Goal: Book appointment/travel/reservation

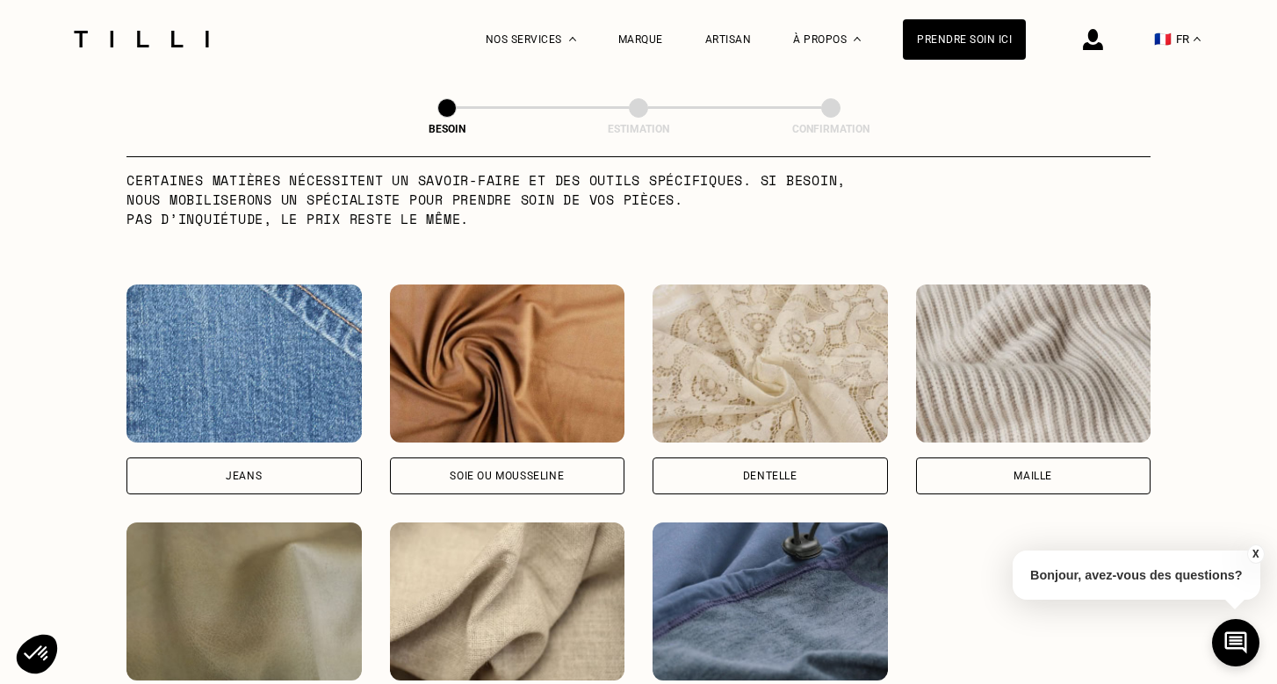
scroll to position [1798, 0]
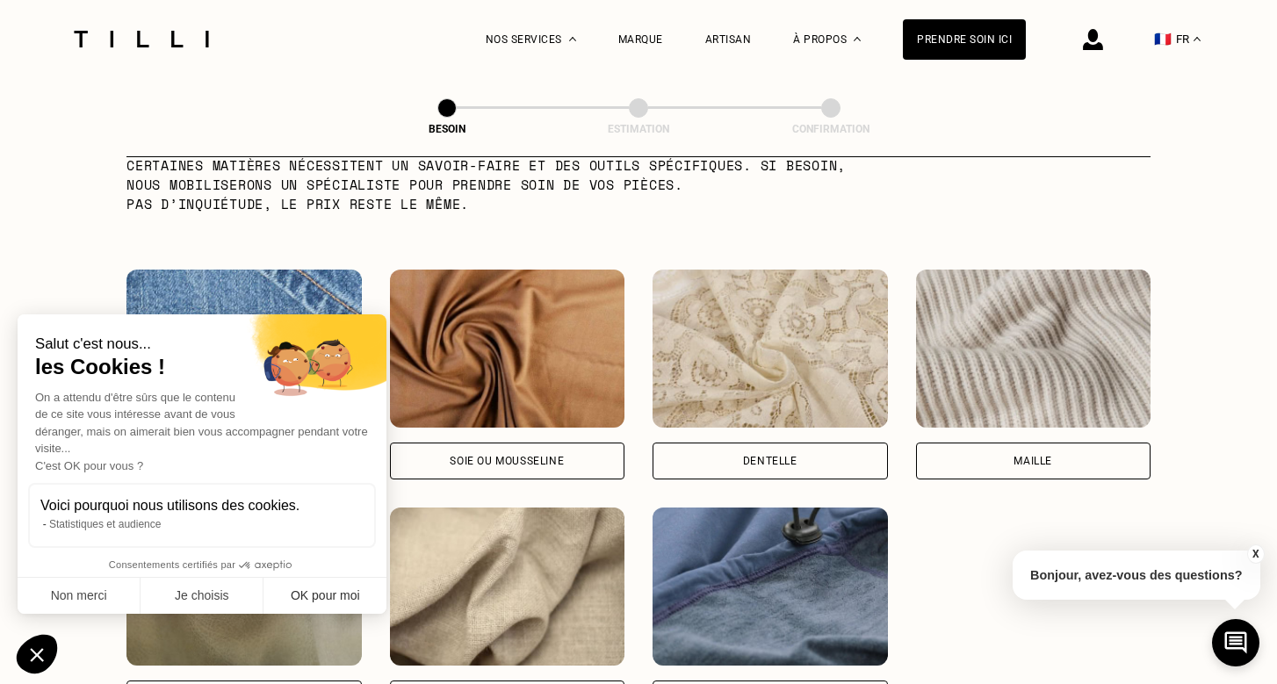
click at [320, 595] on button "OK pour moi" at bounding box center [324, 596] width 123 height 37
checkbox input "true"
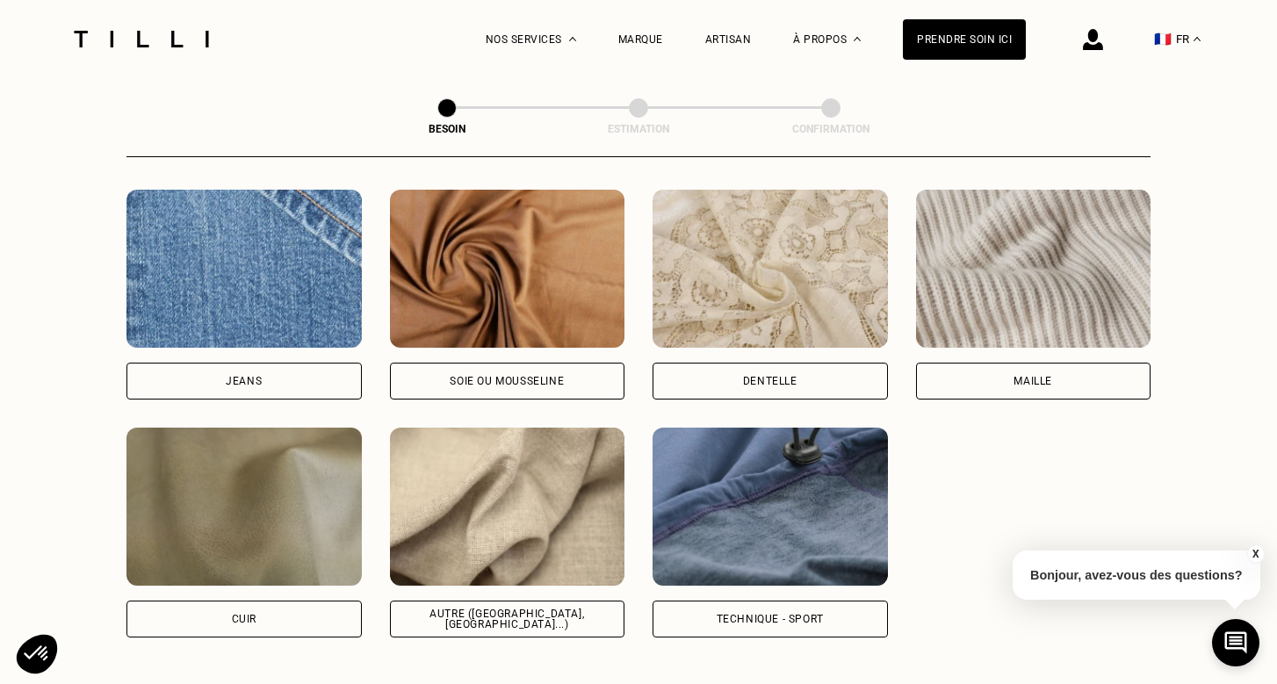
scroll to position [1875, 0]
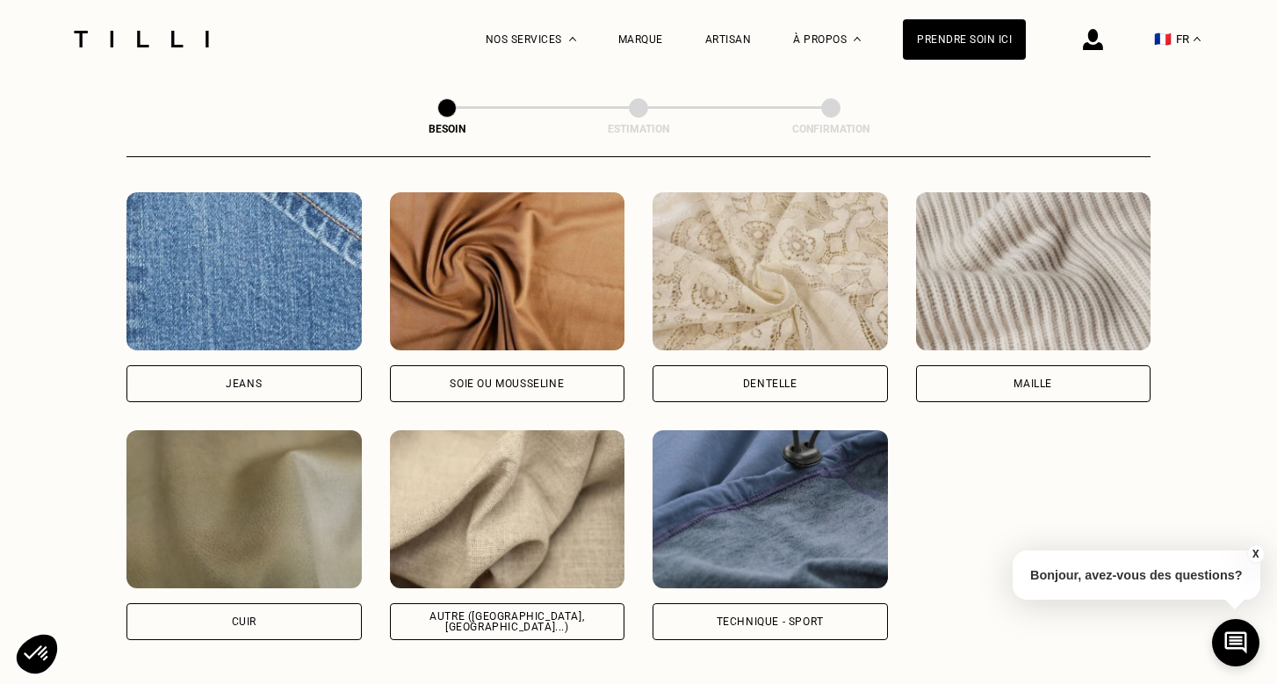
click at [991, 369] on div "Maille" at bounding box center [1033, 383] width 235 height 37
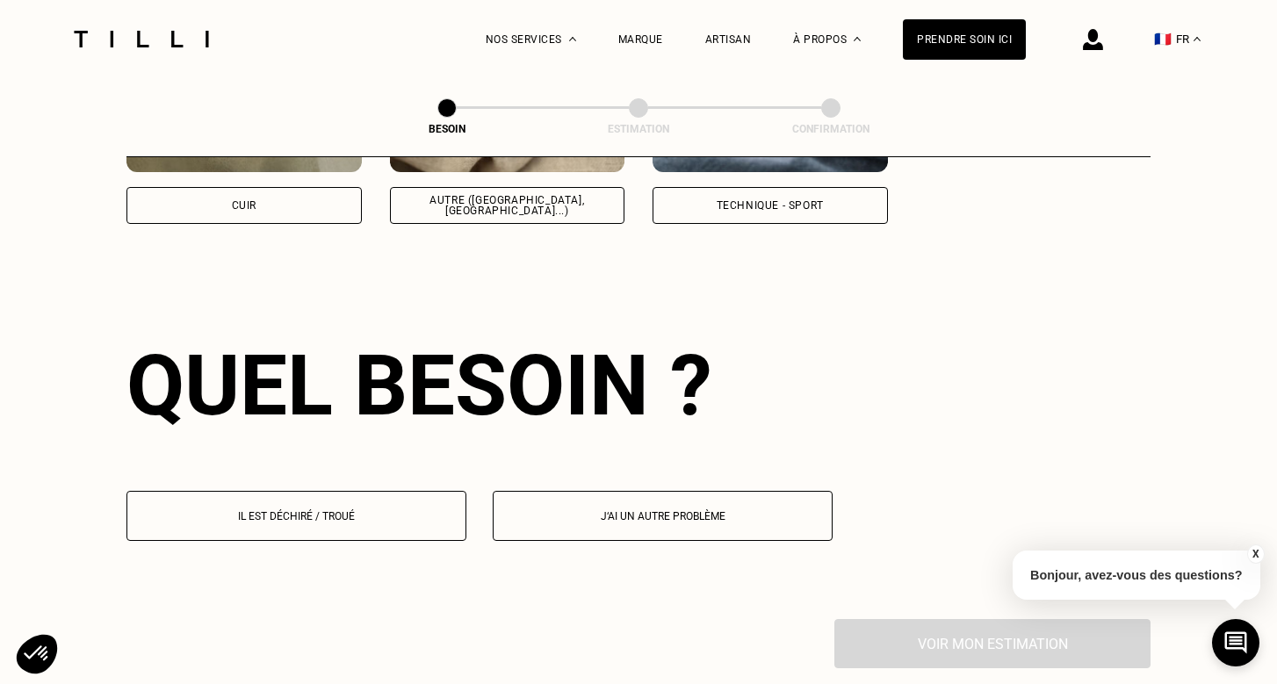
scroll to position [2354, 0]
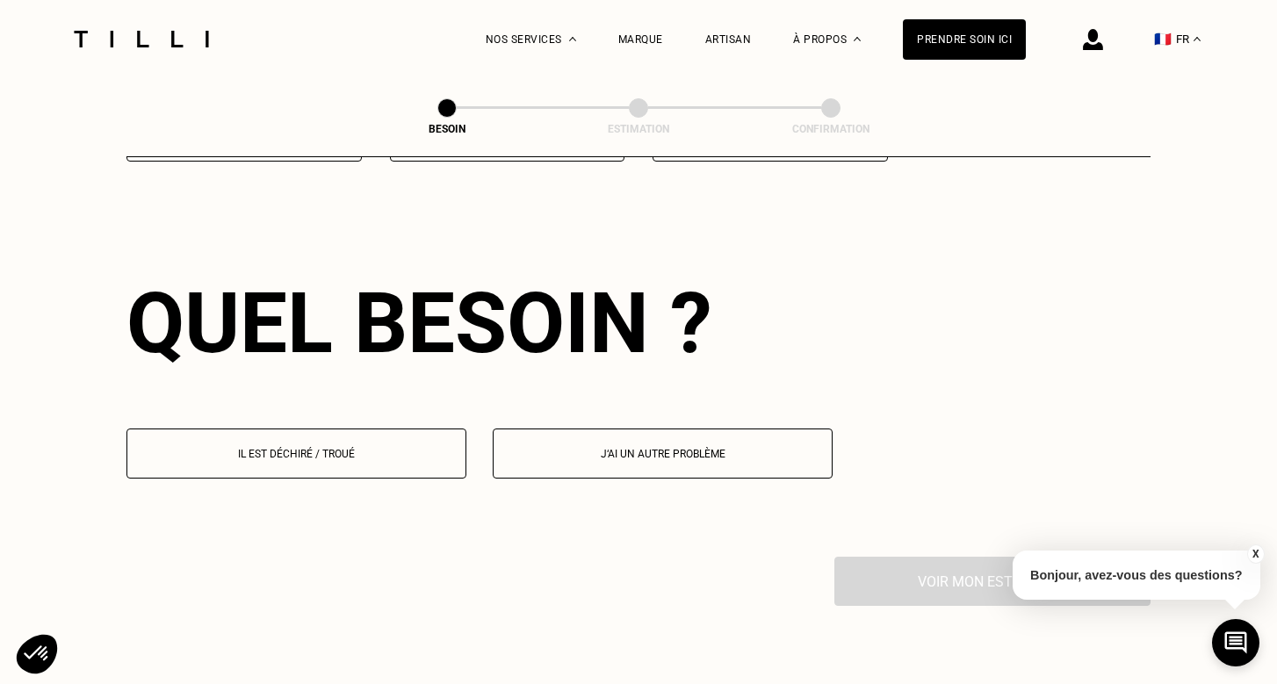
click at [582, 448] on p "J‘ai un autre problème" at bounding box center [662, 454] width 321 height 12
select select "FR"
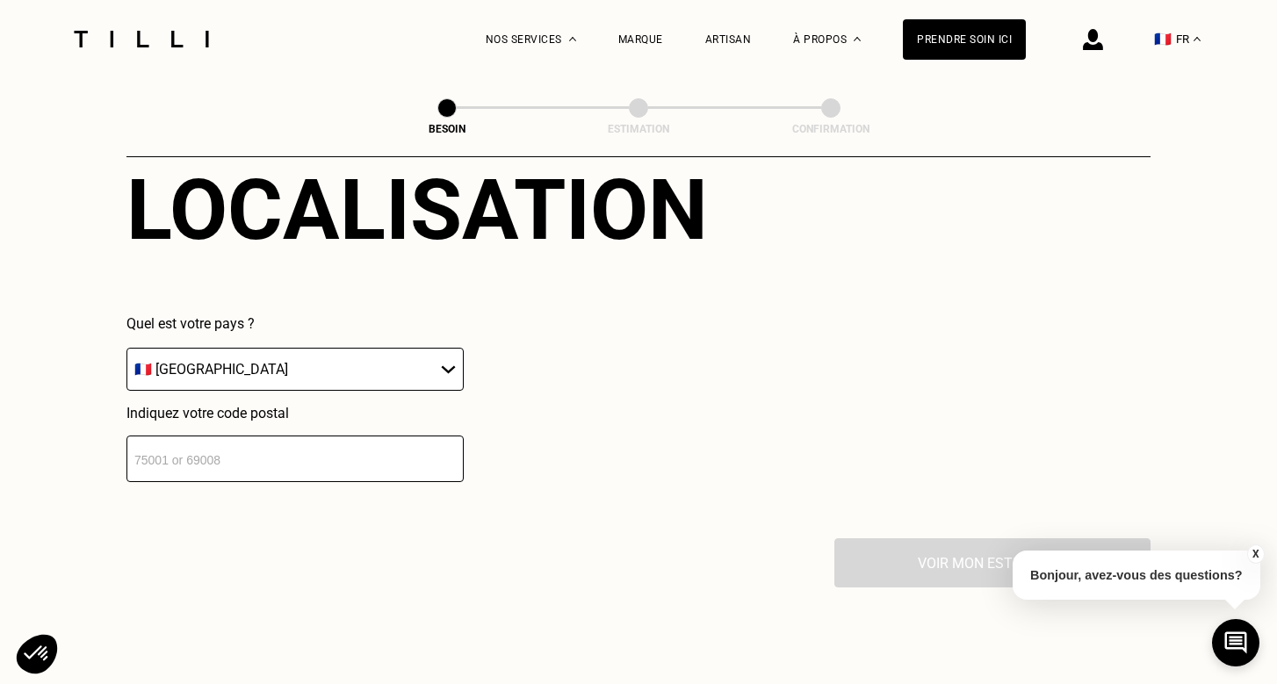
scroll to position [2806, 0]
click at [377, 436] on input "number" at bounding box center [294, 459] width 337 height 47
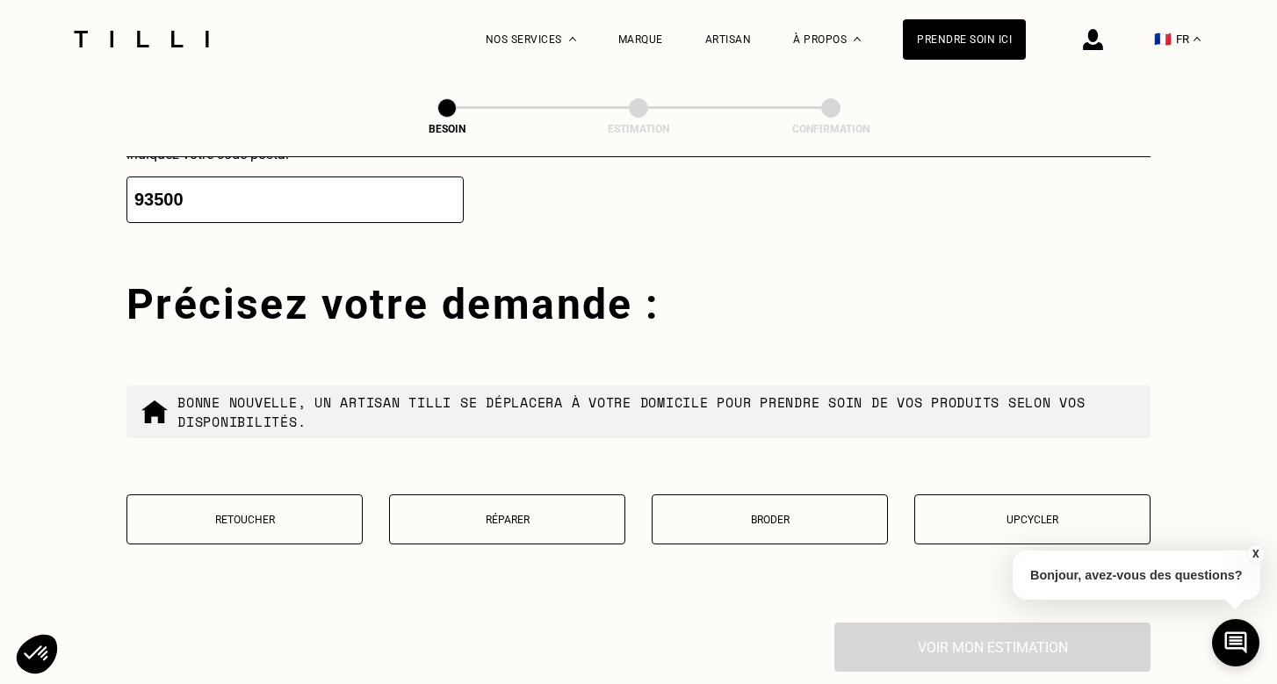
scroll to position [3132, 0]
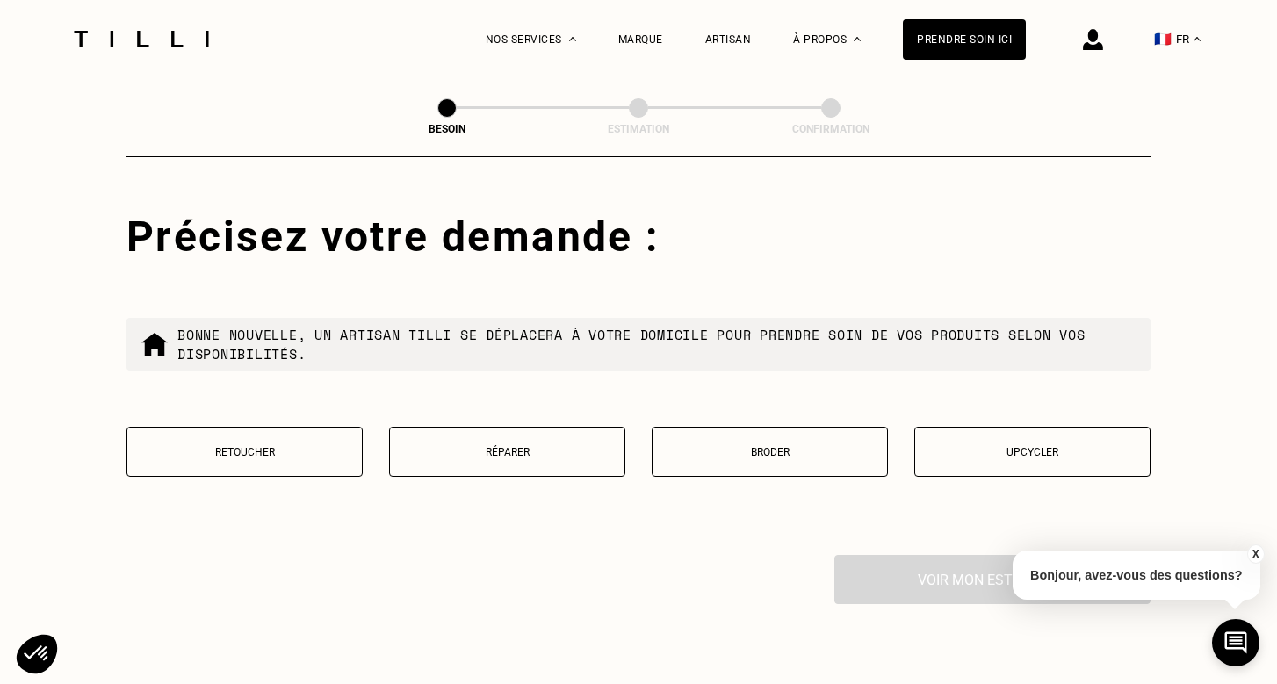
type input "93500"
click at [326, 444] on button "Retoucher" at bounding box center [244, 452] width 236 height 50
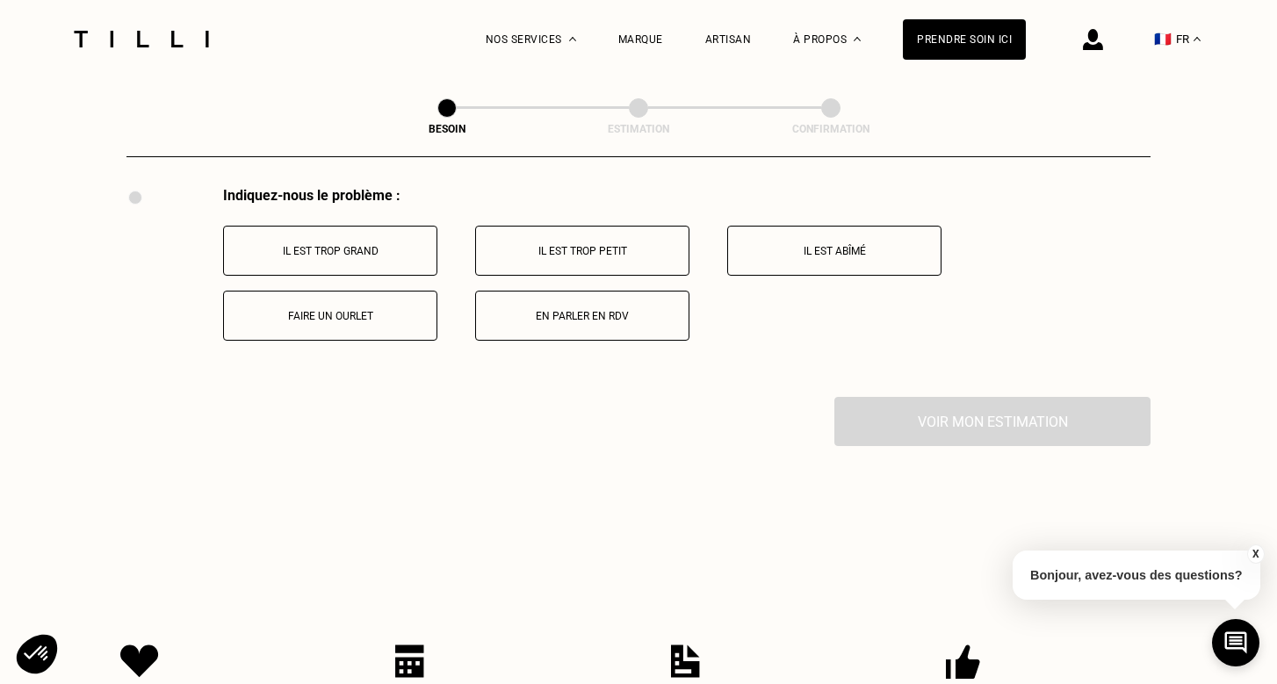
scroll to position [3474, 0]
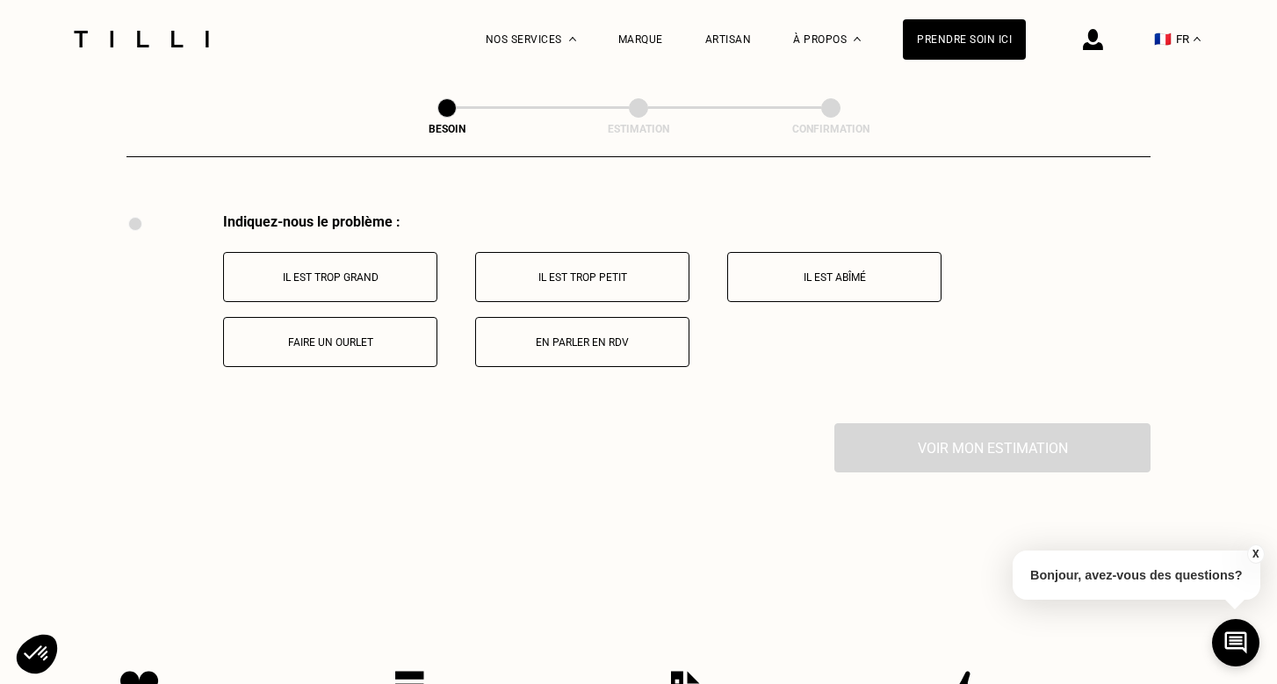
click at [363, 342] on button "Faire un ourlet" at bounding box center [330, 342] width 214 height 50
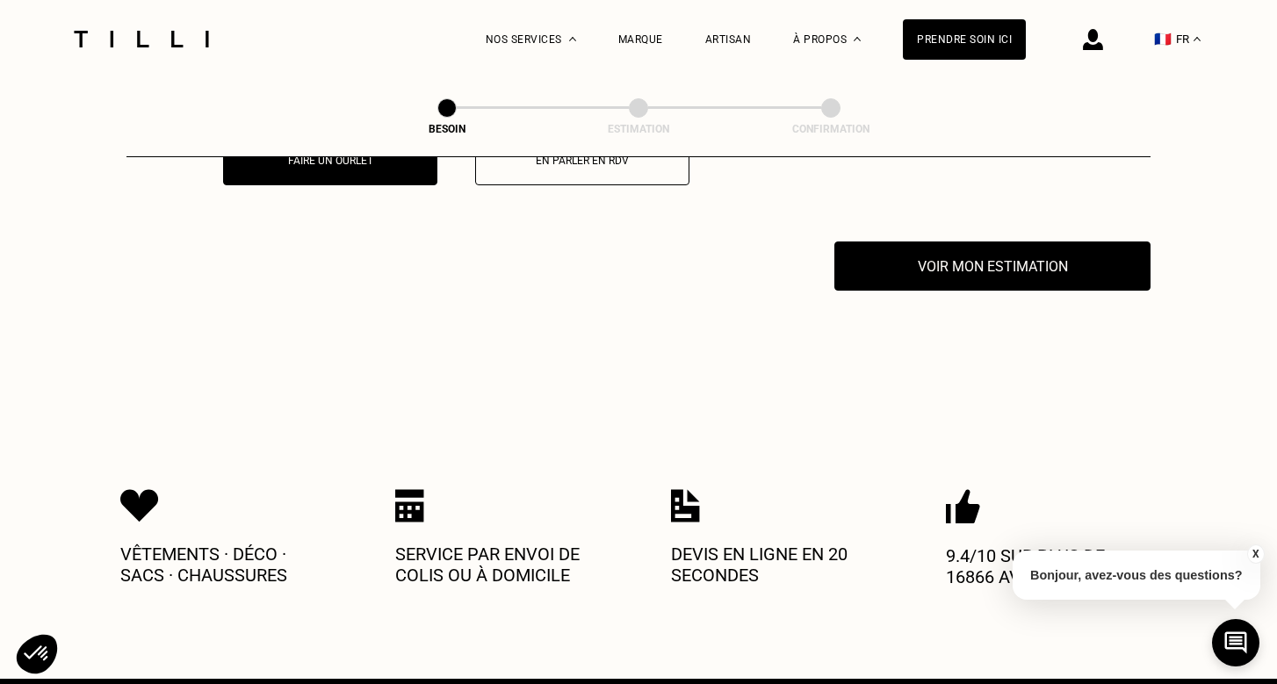
scroll to position [3686, 0]
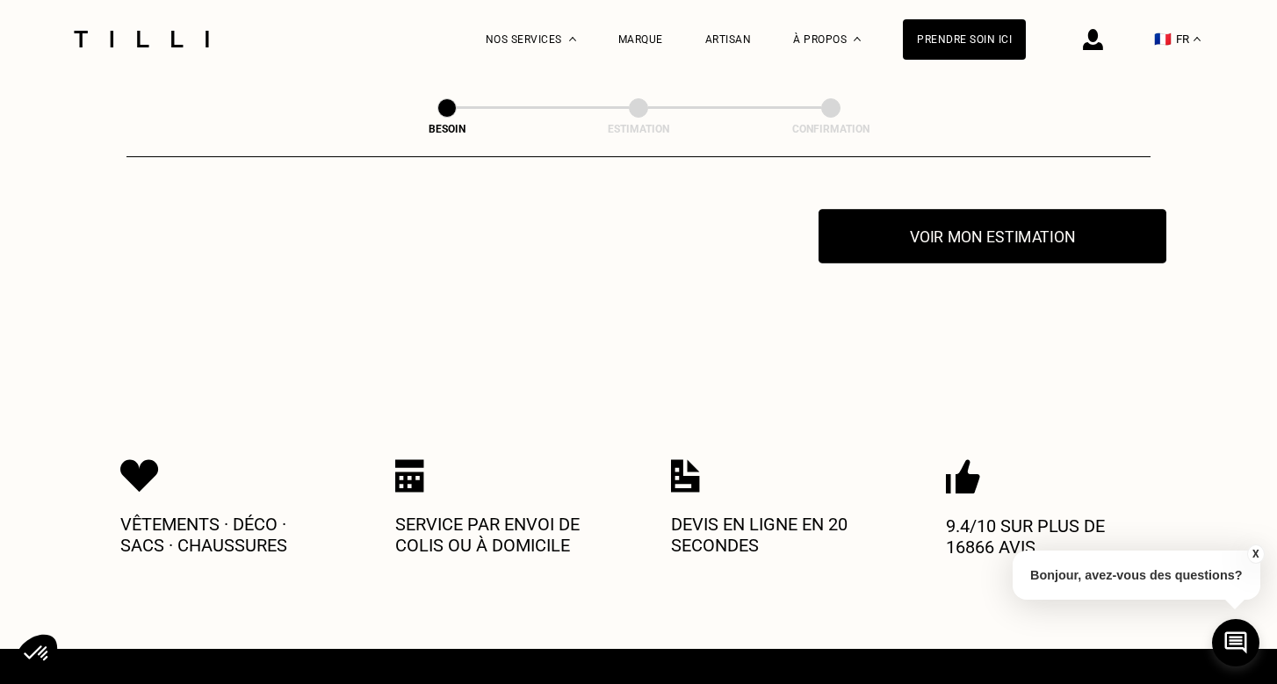
click at [983, 227] on button "Voir mon estimation" at bounding box center [992, 236] width 348 height 54
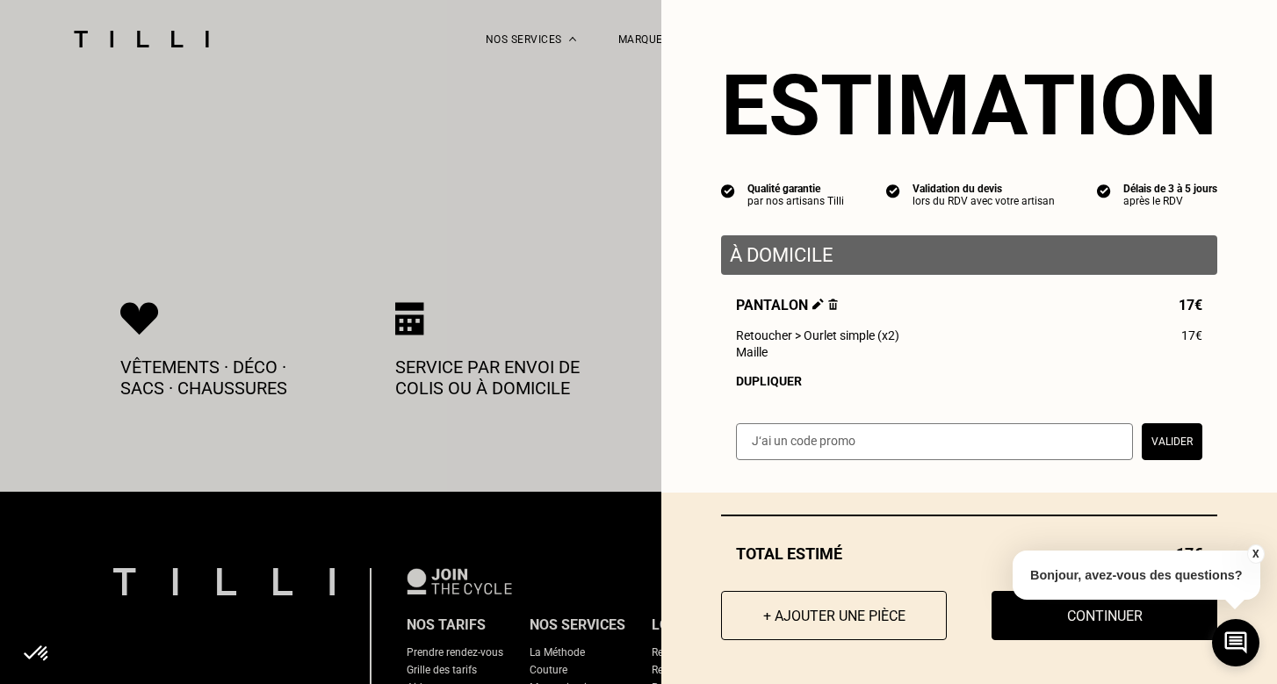
scroll to position [3847, 0]
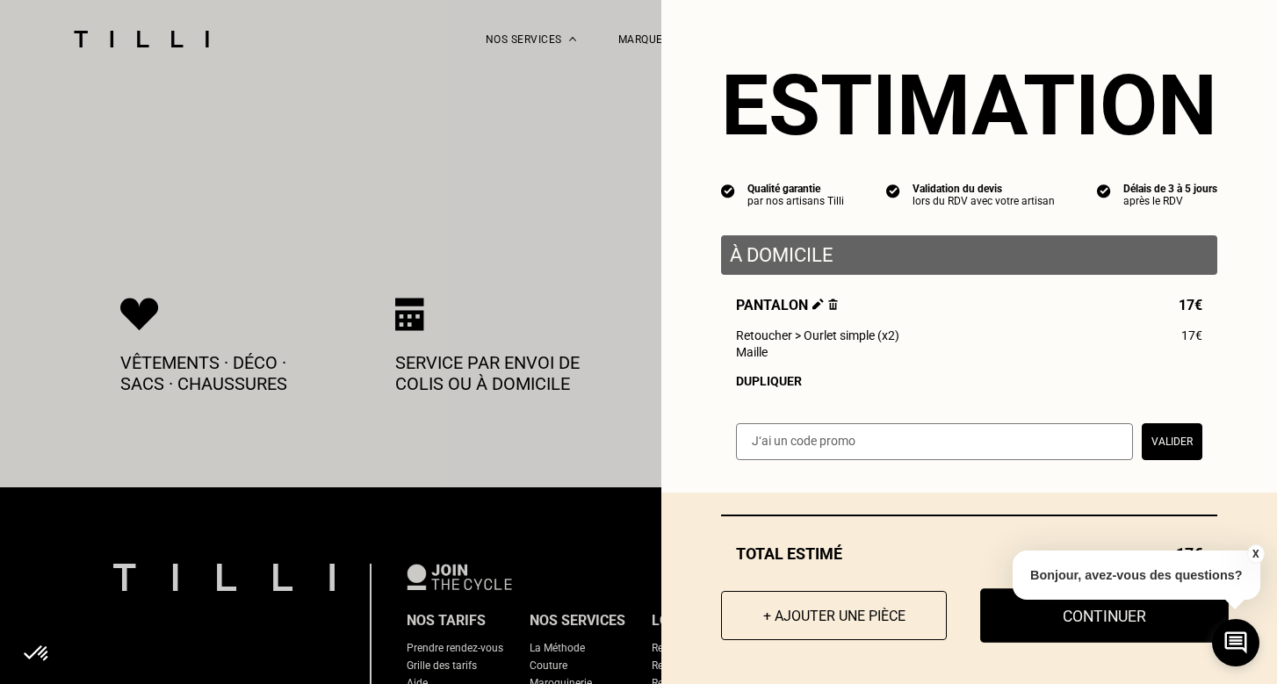
click at [1066, 626] on button "Continuer" at bounding box center [1104, 615] width 249 height 54
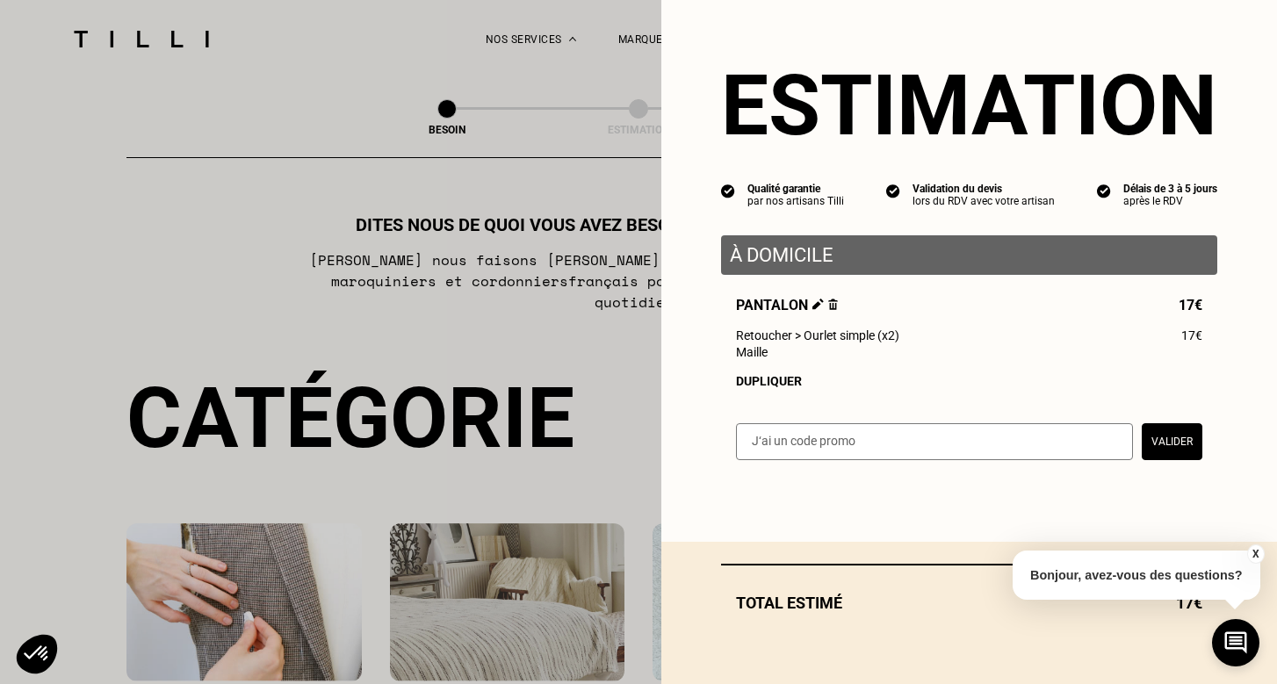
select select "FR"
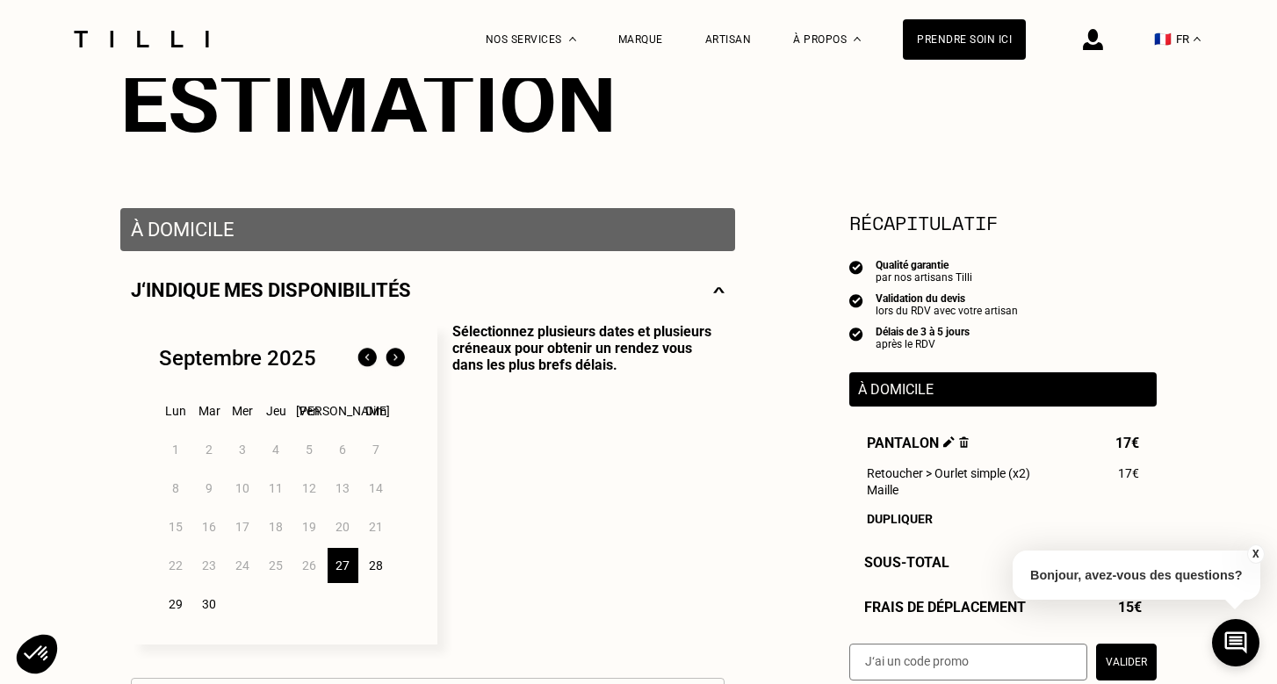
scroll to position [220, 0]
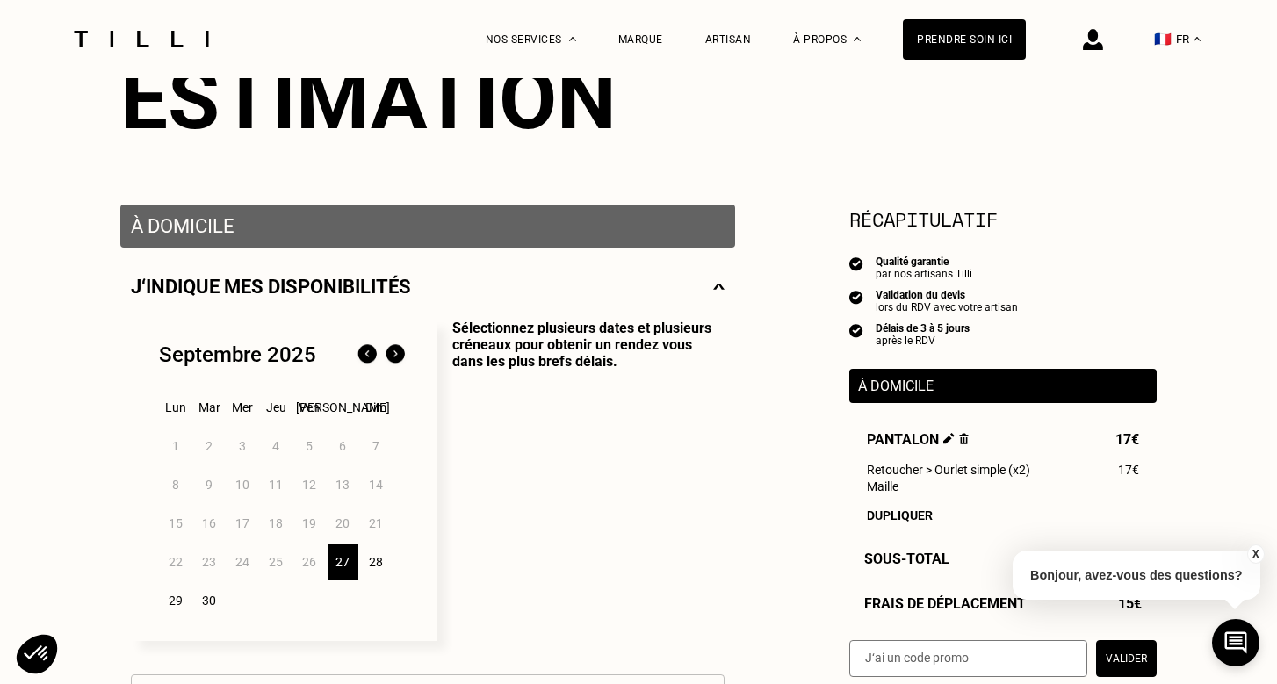
click at [341, 559] on div "27" at bounding box center [343, 561] width 31 height 35
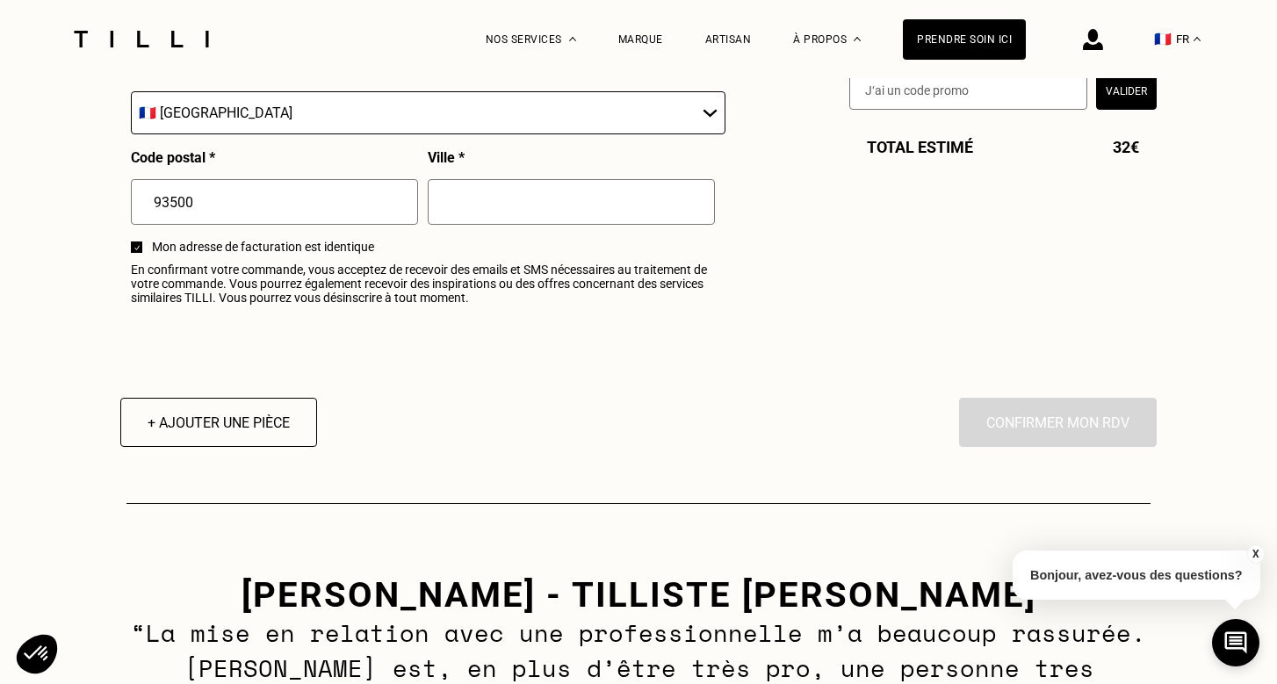
scroll to position [2157, 0]
